Goal: Find specific page/section: Find specific page/section

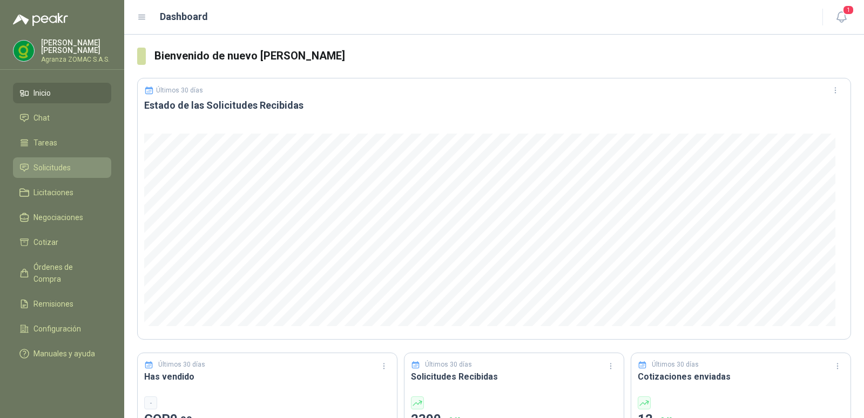
click at [57, 166] on span "Solicitudes" at bounding box center [51, 168] width 37 height 12
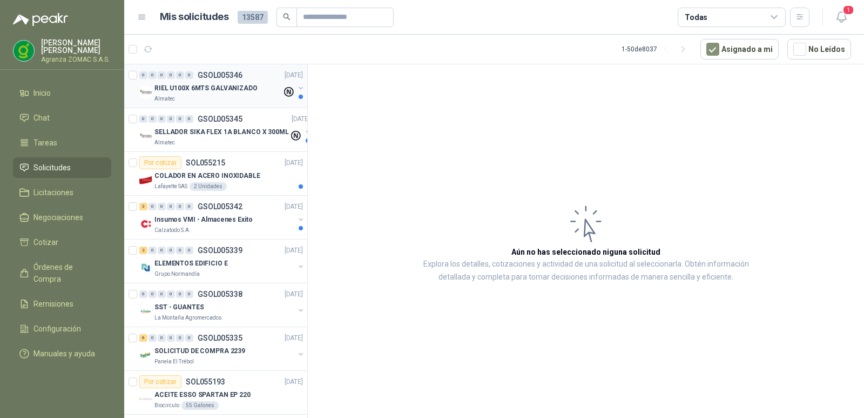
click at [226, 94] on div "RIEL U100X 6MTS GALVANIZADO" at bounding box center [217, 88] width 127 height 13
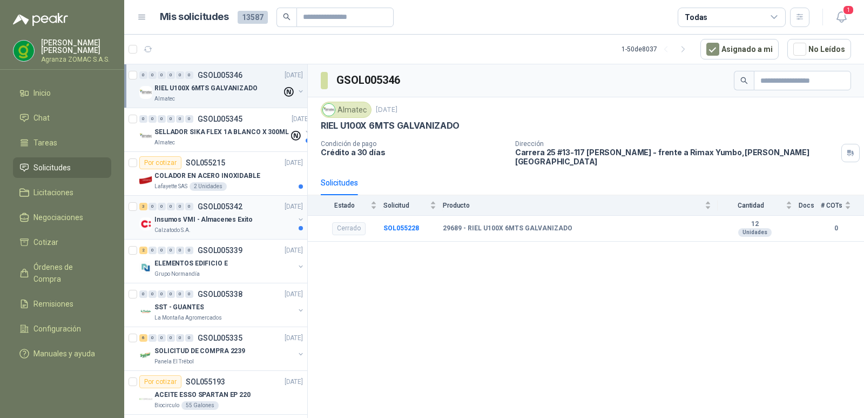
click at [263, 221] on div "Insumos VMI - Almacenes Exito" at bounding box center [224, 219] width 140 height 13
